Goal: Task Accomplishment & Management: Use online tool/utility

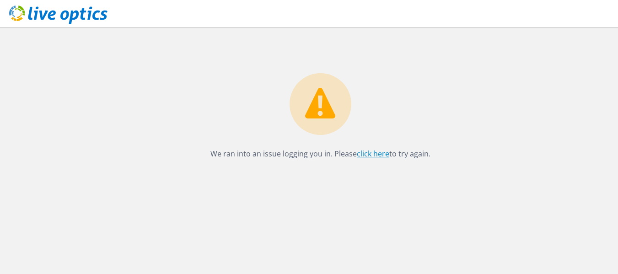
click at [383, 153] on link "click here" at bounding box center [373, 154] width 32 height 10
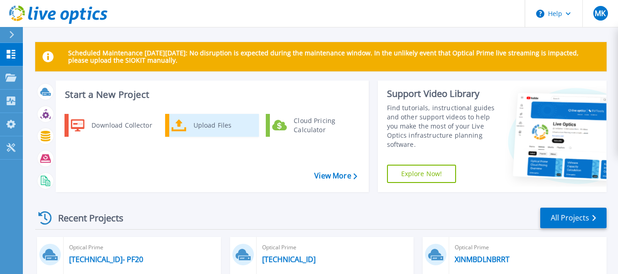
click at [192, 121] on div "Upload Files" at bounding box center [223, 125] width 68 height 18
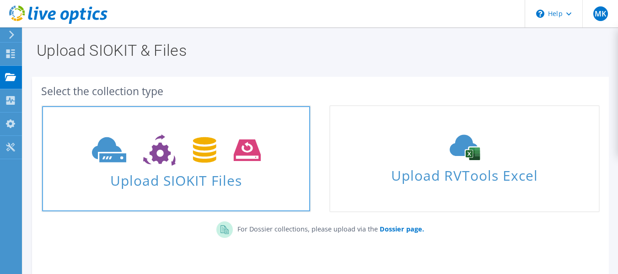
click at [162, 145] on icon at bounding box center [176, 150] width 169 height 32
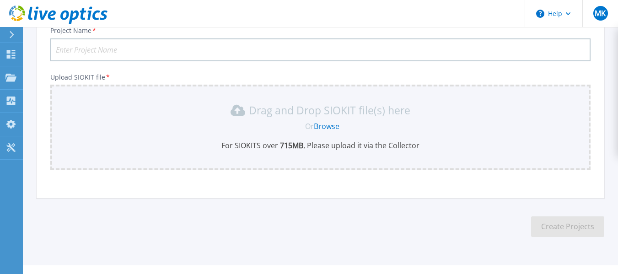
scroll to position [91, 0]
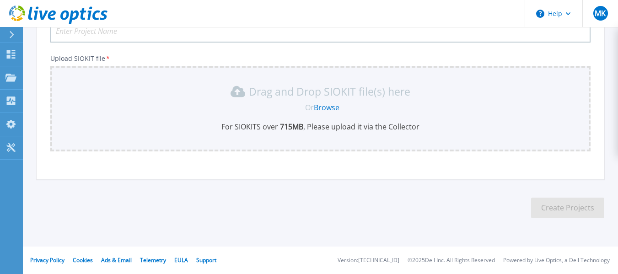
click at [319, 114] on div "Drag and Drop SIOKIT file(s) here Or Browse For SIOKITS over 715 MB , Please up…" at bounding box center [320, 108] width 529 height 48
click at [331, 107] on link "Browse" at bounding box center [327, 107] width 26 height 10
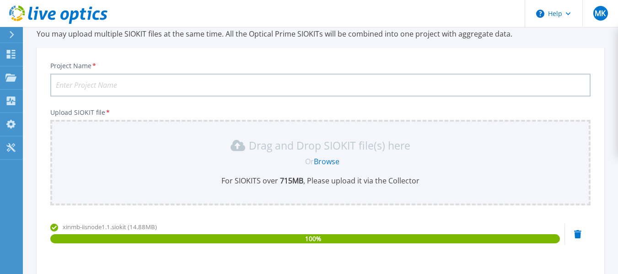
scroll to position [36, 0]
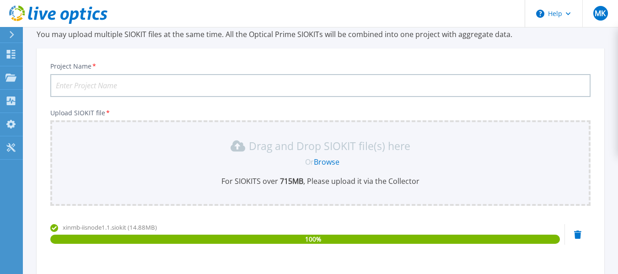
click at [301, 82] on input "Project Name *" at bounding box center [320, 85] width 540 height 23
click at [164, 86] on input "Project Name *" at bounding box center [320, 85] width 540 height 23
paste input "vctrwlip001.lschq.local"
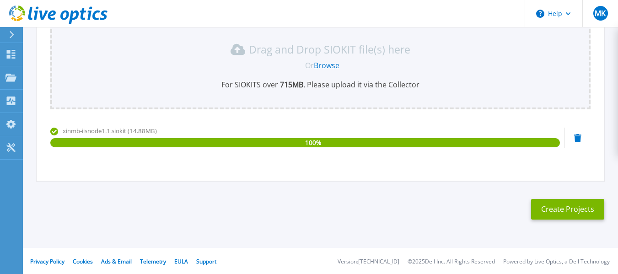
scroll to position [134, 0]
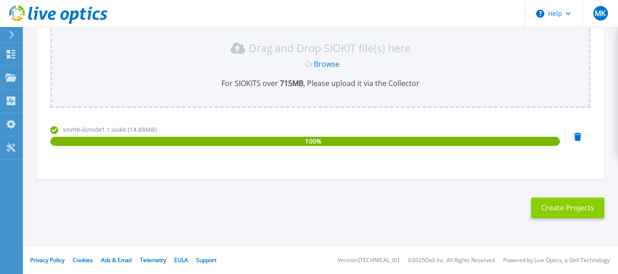
type input "vctrwlip001.lschq.local"
click at [554, 211] on button "Create Projects" at bounding box center [567, 208] width 73 height 21
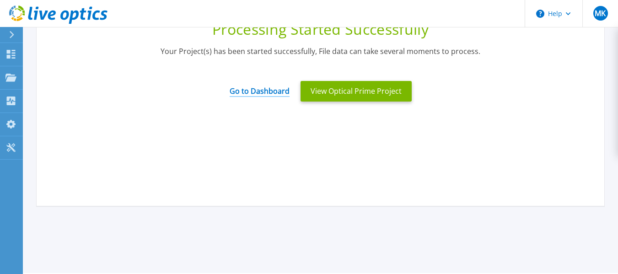
click at [280, 92] on link "Go to Dashboard" at bounding box center [260, 88] width 60 height 18
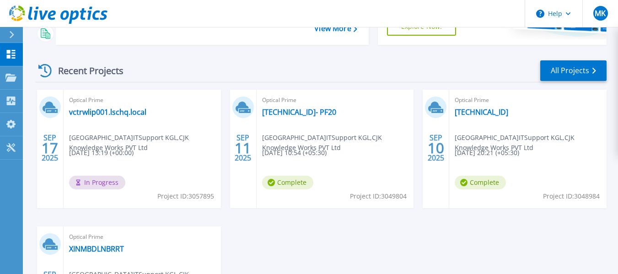
scroll to position [149, 0]
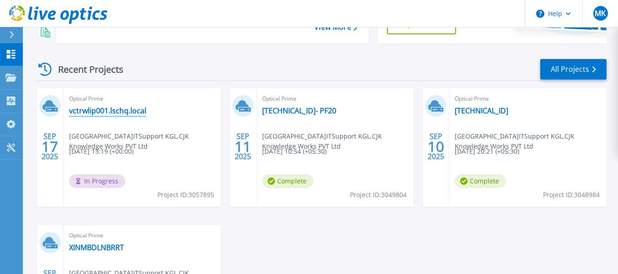
click at [102, 108] on link "vctrwlip001.lschq.local" at bounding box center [107, 110] width 77 height 9
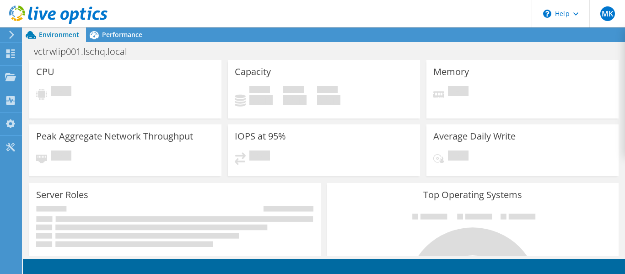
scroll to position [59, 0]
click at [7, 30] on div at bounding box center [53, 15] width 107 height 31
click at [7, 33] on div at bounding box center [10, 35] width 10 height 8
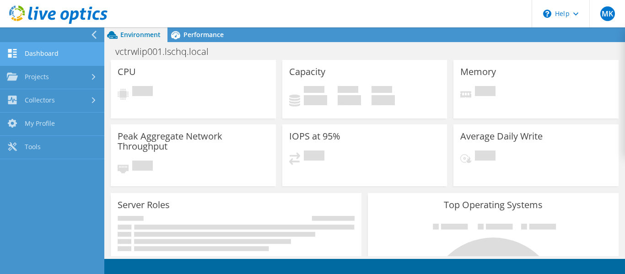
click at [55, 59] on link "Dashboard" at bounding box center [52, 54] width 104 height 23
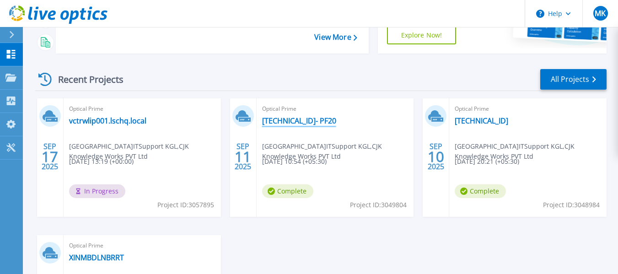
scroll to position [143, 0]
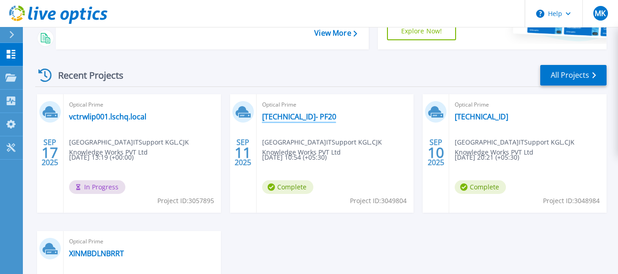
click at [303, 116] on link "10.141.65.137- PF20" at bounding box center [299, 116] width 74 height 9
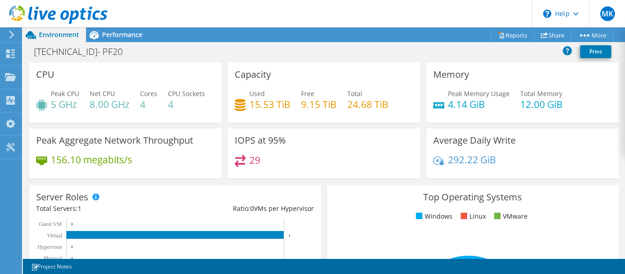
scroll to position [215, 0]
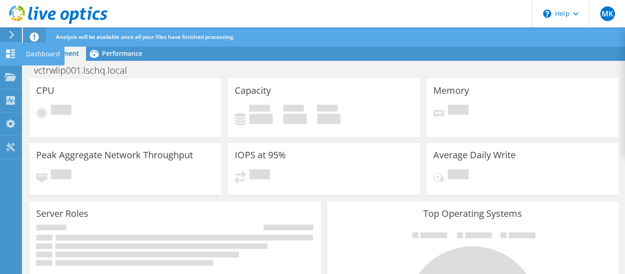
click at [14, 53] on icon at bounding box center [10, 53] width 11 height 9
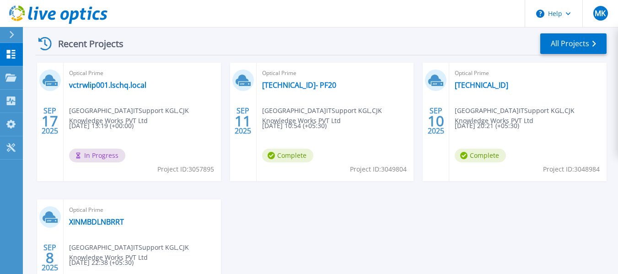
scroll to position [175, 0]
click at [289, 82] on link "[TECHNICAL_ID]- PF20" at bounding box center [299, 84] width 74 height 9
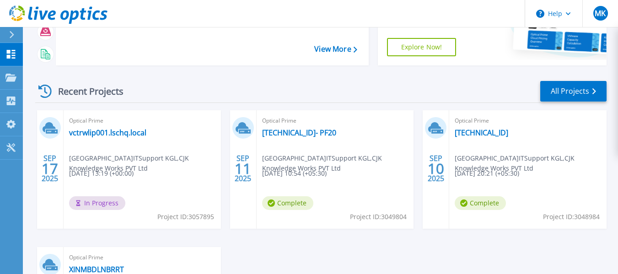
scroll to position [126, 0]
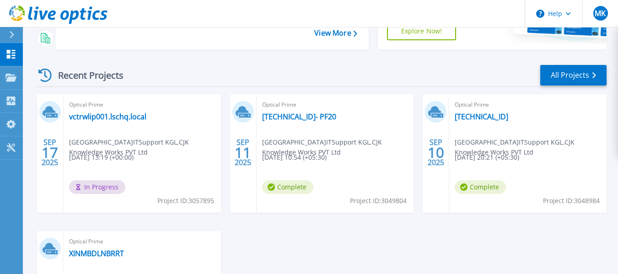
scroll to position [143, 0]
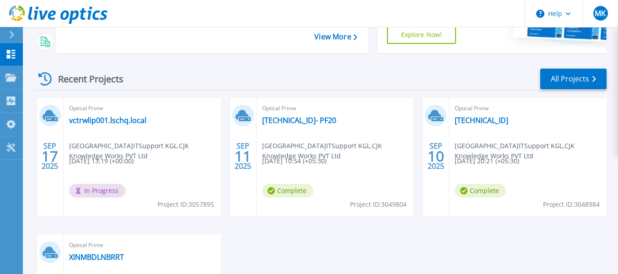
scroll to position [142, 0]
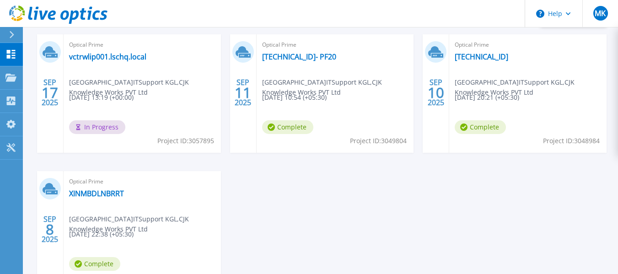
scroll to position [161, 0]
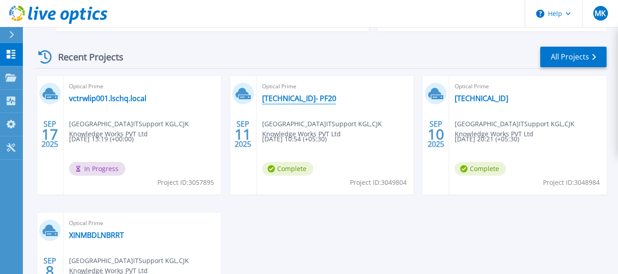
click at [283, 94] on link "[TECHNICAL_ID]- PF20" at bounding box center [299, 98] width 74 height 9
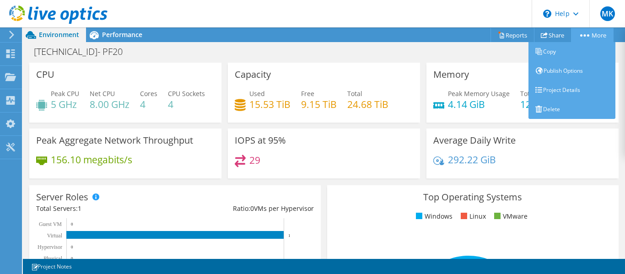
click at [580, 36] on circle at bounding box center [581, 35] width 2 height 2
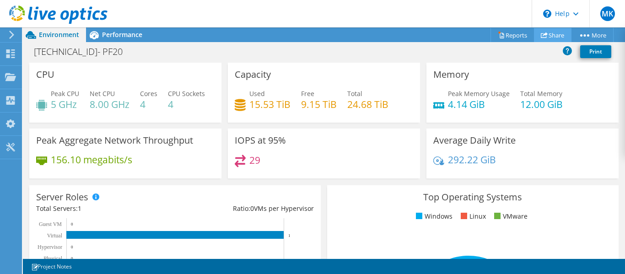
click at [550, 36] on link "Share" at bounding box center [552, 35] width 37 height 14
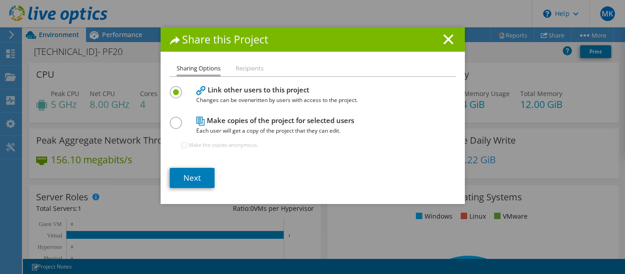
click at [268, 125] on h4 "Make copies of the project for selected users Each user will get a copy of the …" at bounding box center [310, 125] width 229 height 21
click at [177, 119] on label at bounding box center [178, 118] width 16 height 2
click at [0, 0] on input "radio" at bounding box center [0, 0] width 0 height 0
click at [172, 88] on label at bounding box center [178, 87] width 16 height 2
click at [0, 0] on input "radio" at bounding box center [0, 0] width 0 height 0
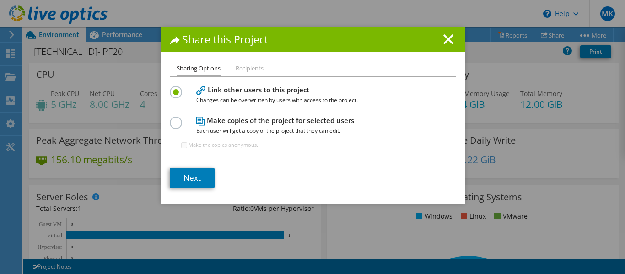
click at [252, 68] on li "Recipients" at bounding box center [250, 68] width 28 height 11
click at [249, 68] on li "Recipients" at bounding box center [250, 68] width 28 height 11
click at [216, 124] on h4 "Make copies of the project for selected users Each user will get a copy of the …" at bounding box center [310, 125] width 229 height 21
click at [163, 119] on div "Sharing Options Recipients Link other users to this project Changes can be over…" at bounding box center [313, 133] width 304 height 141
click at [443, 42] on icon at bounding box center [448, 39] width 10 height 10
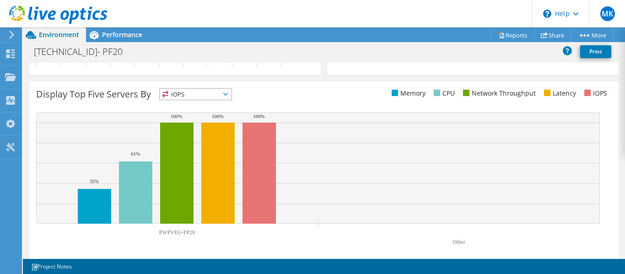
scroll to position [362, 0]
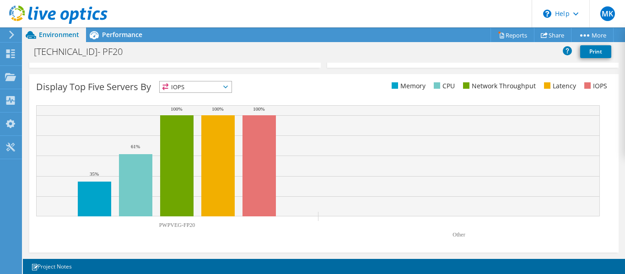
click at [226, 83] on span "IOPS" at bounding box center [196, 86] width 72 height 11
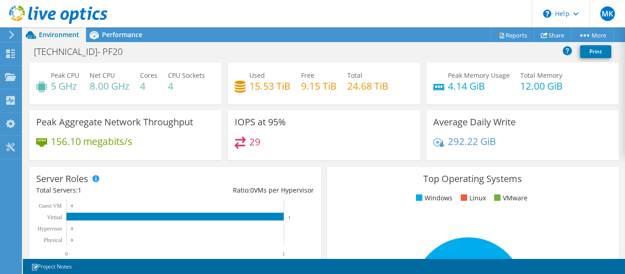
scroll to position [0, 0]
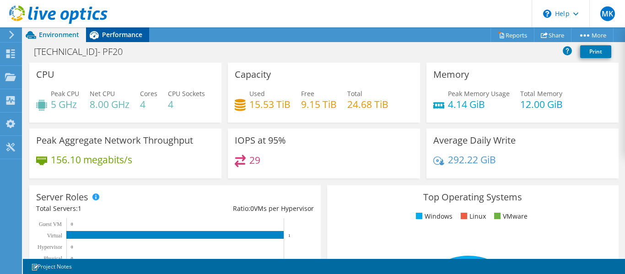
click at [122, 32] on span "Performance" at bounding box center [122, 34] width 40 height 9
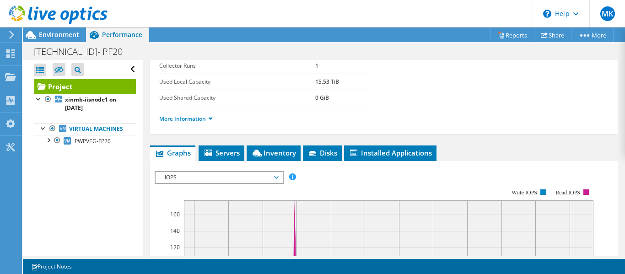
scroll to position [158, 0]
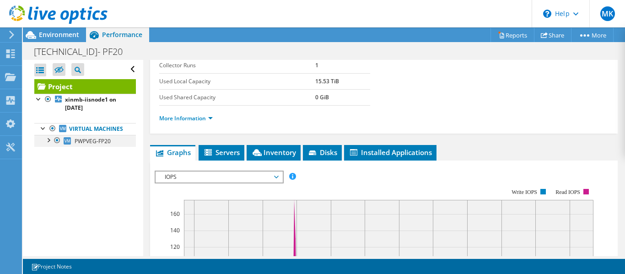
click at [50, 143] on div at bounding box center [47, 139] width 9 height 9
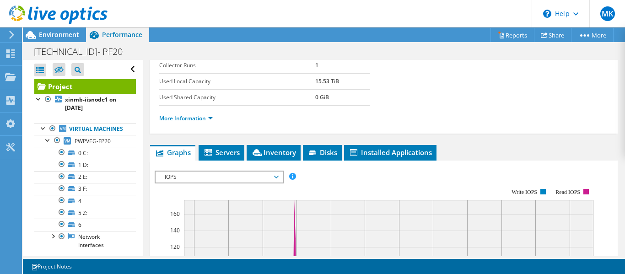
scroll to position [23, 0]
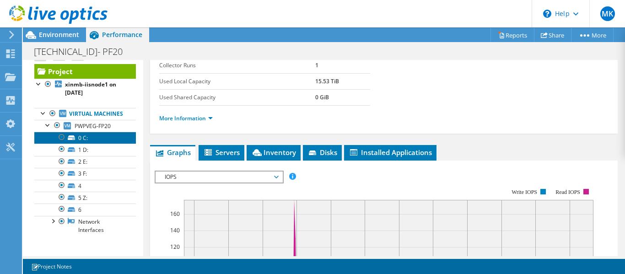
click at [94, 143] on link "0 C:" at bounding box center [85, 138] width 102 height 12
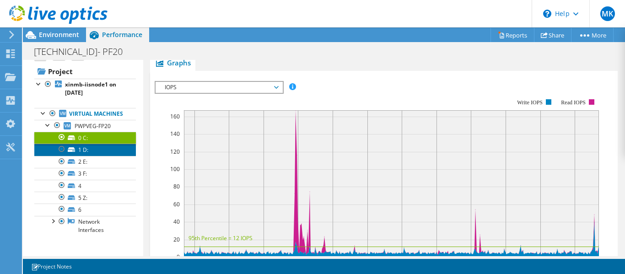
click at [94, 150] on link "1 D:" at bounding box center [85, 150] width 102 height 12
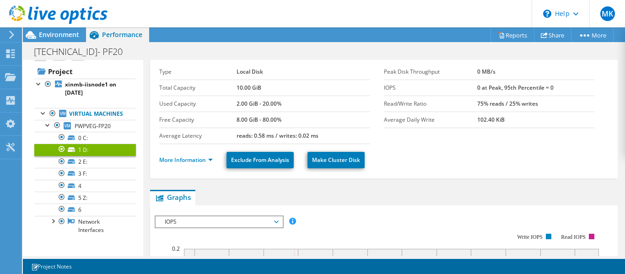
scroll to position [12, 0]
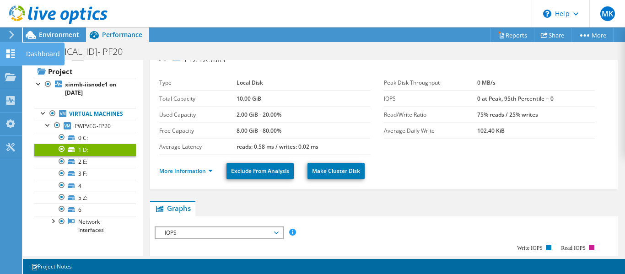
click at [12, 57] on use at bounding box center [10, 53] width 9 height 9
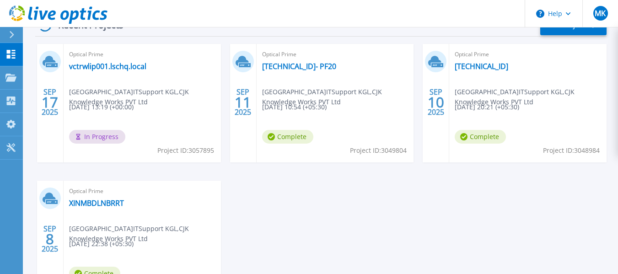
scroll to position [195, 0]
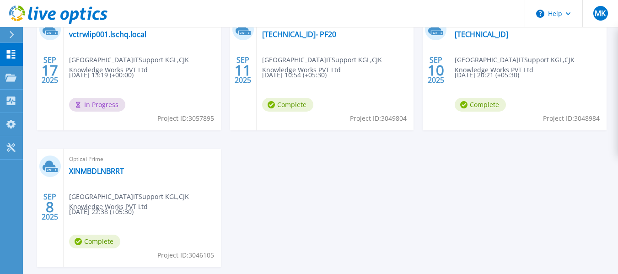
scroll to position [225, 0]
